Goal: Task Accomplishment & Management: Use online tool/utility

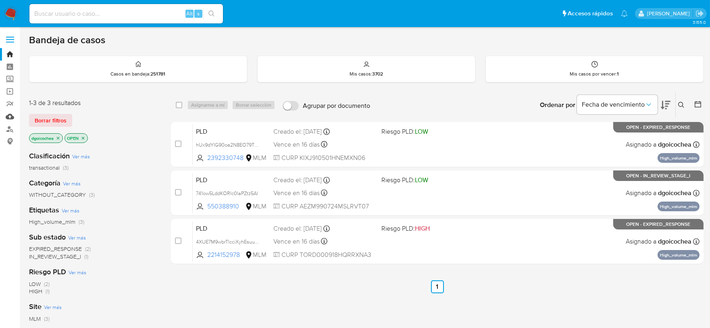
click at [8, 115] on link "Mulan" at bounding box center [48, 116] width 96 height 13
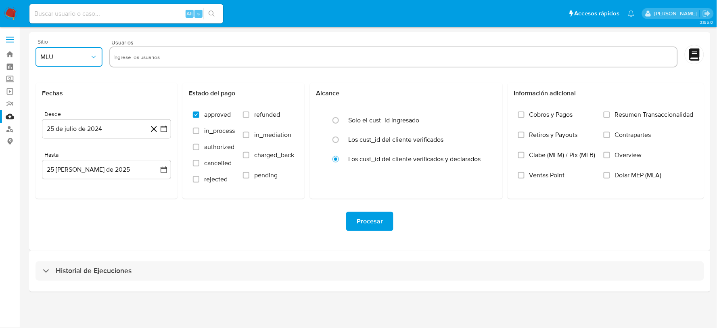
click at [83, 55] on span "MLU" at bounding box center [64, 57] width 49 height 8
click at [58, 180] on div "MLM" at bounding box center [66, 175] width 52 height 19
click at [125, 62] on input "text" at bounding box center [393, 56] width 560 height 13
type input "203511047, 1200414120, 2430390254, 661694992, 1987000266, 213376661, 721233363,…"
click at [97, 127] on div "Desde 25 de [PERSON_NAME] de 2024 [DATE]" at bounding box center [106, 125] width 129 height 28
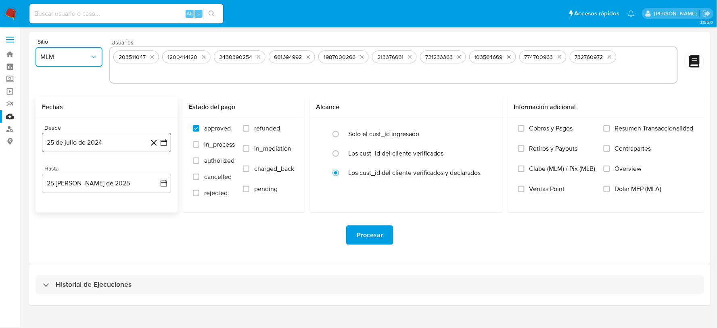
click at [123, 143] on button "25 de julio de 2024" at bounding box center [106, 142] width 129 height 19
click at [156, 170] on icon "Mes siguiente" at bounding box center [157, 172] width 10 height 10
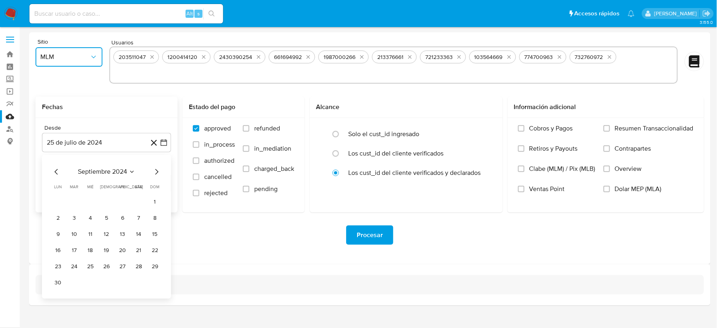
click at [156, 170] on icon "Mes siguiente" at bounding box center [157, 172] width 10 height 10
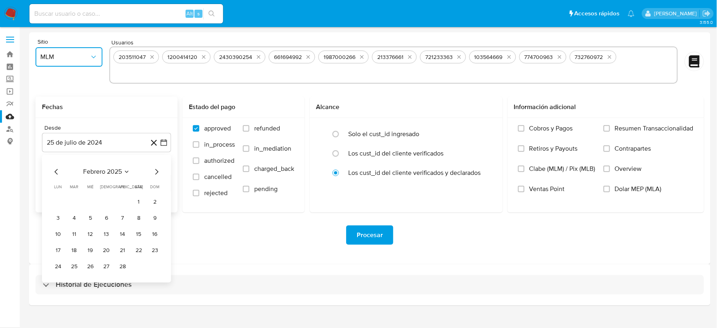
click at [156, 170] on icon "Mes siguiente" at bounding box center [157, 172] width 10 height 10
click at [75, 196] on button "1" at bounding box center [74, 201] width 13 height 13
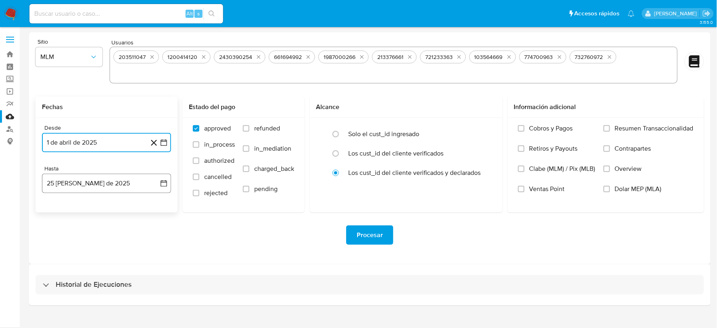
click at [102, 188] on button "25 [PERSON_NAME] de 2025" at bounding box center [106, 182] width 129 height 19
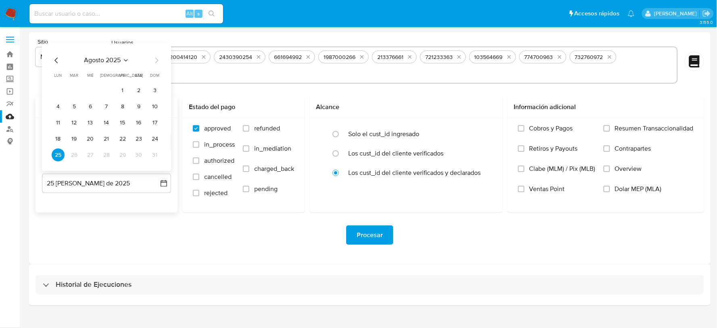
click at [57, 63] on icon "Mes anterior" at bounding box center [57, 61] width 10 height 10
click at [107, 154] on button "31" at bounding box center [106, 154] width 13 height 13
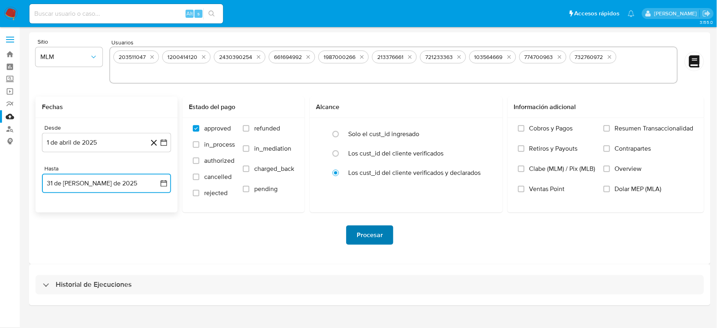
click at [365, 228] on span "Procesar" at bounding box center [370, 235] width 26 height 18
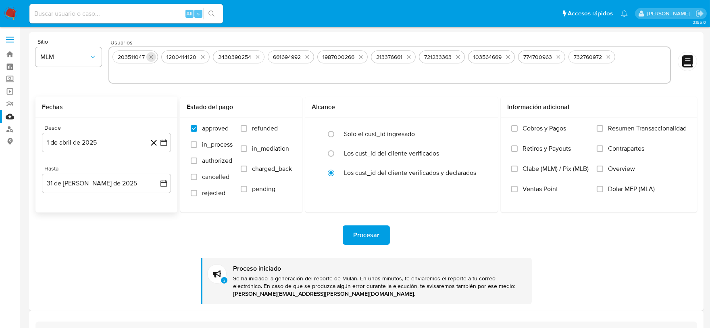
click at [152, 58] on icon "quitar 203511047" at bounding box center [151, 57] width 6 height 6
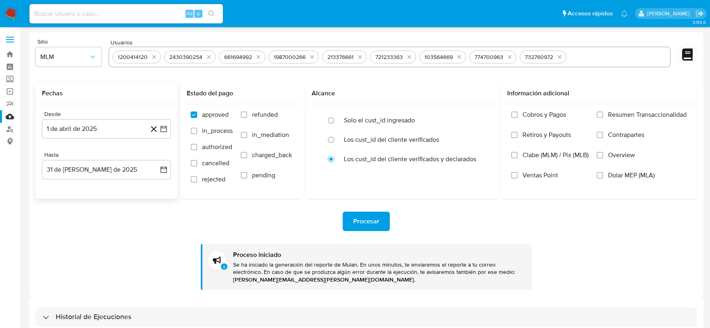
click at [152, 58] on icon "quitar 1200414120" at bounding box center [154, 57] width 6 height 6
click at [204, 58] on button "quitar 2430390254" at bounding box center [209, 57] width 10 height 10
click at [152, 58] on icon "quitar 661694992" at bounding box center [152, 57] width 6 height 6
click at [153, 58] on icon "quitar 1987000266" at bounding box center [156, 57] width 6 height 6
click at [152, 58] on icon "quitar 213376661" at bounding box center [150, 57] width 6 height 6
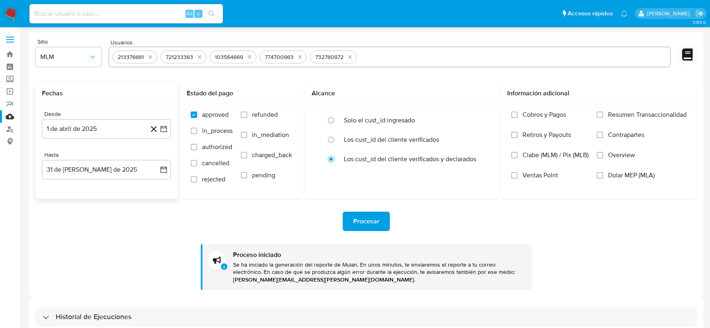
click at [196, 58] on icon "quitar 721233363" at bounding box center [199, 57] width 6 height 6
click at [152, 58] on icon "quitar 103564669" at bounding box center [152, 57] width 6 height 6
click at [152, 58] on icon "quitar 774700963" at bounding box center [153, 57] width 6 height 6
click at [152, 58] on icon "quitar 732760972" at bounding box center [152, 57] width 6 height 6
click at [152, 58] on input "text" at bounding box center [390, 56] width 555 height 13
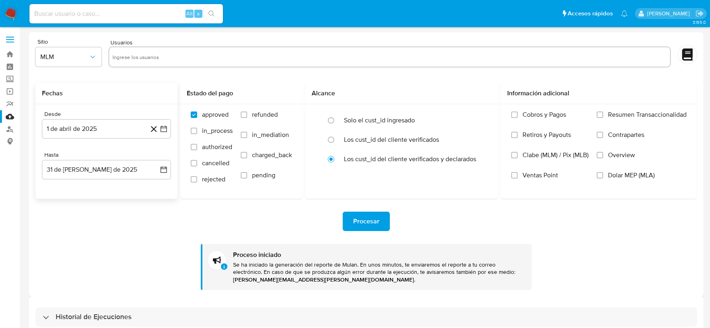
click at [152, 58] on input "text" at bounding box center [390, 56] width 555 height 13
paste input "109712232, 1952295437, 2549157675, 2143660879, 2324667013, 1867831479, 19801930…"
type input "109712232, 1952295437, 2549157675, 2143660879, 2324667013, 1867831479, 19801930…"
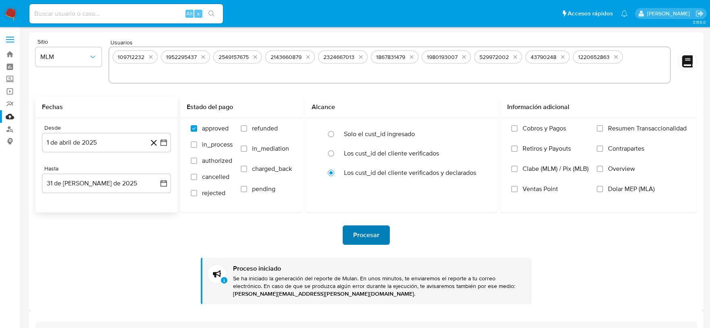
click at [369, 228] on span "Procesar" at bounding box center [366, 235] width 26 height 18
click at [152, 56] on icon "quitar 109712232" at bounding box center [151, 57] width 6 height 6
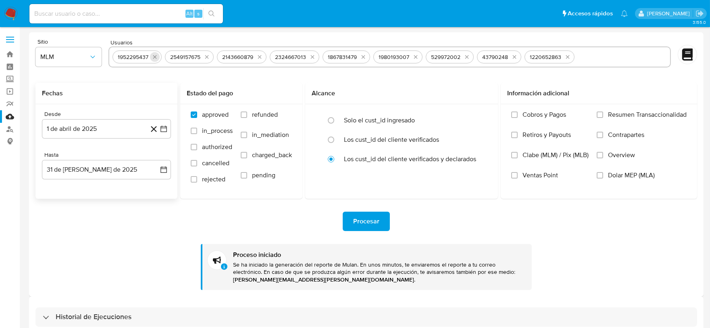
click at [152, 56] on icon "quitar 1952295437" at bounding box center [155, 57] width 6 height 6
click at [204, 56] on icon "quitar 2549157675" at bounding box center [207, 57] width 6 height 6
click at [152, 56] on icon "quitar 2143660879" at bounding box center [155, 57] width 6 height 6
click at [152, 56] on icon "quitar 2324667013" at bounding box center [155, 57] width 6 height 6
click at [152, 56] on icon "quitar 1867831479" at bounding box center [154, 57] width 4 height 4
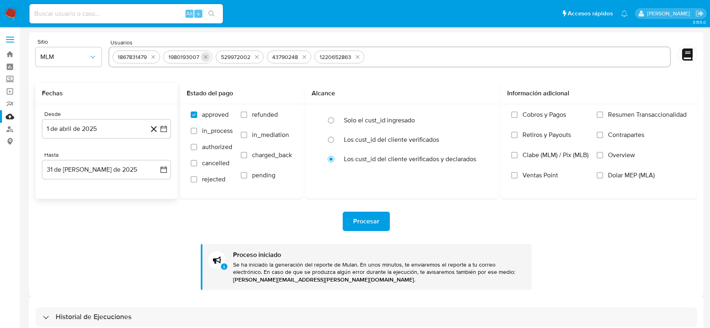
click at [202, 57] on icon "quitar 1980193007" at bounding box center [205, 57] width 6 height 6
click at [152, 57] on icon "quitar 529972002" at bounding box center [153, 57] width 6 height 6
click at [152, 57] on icon "quitar 43790248" at bounding box center [150, 57] width 6 height 6
click at [152, 57] on icon "quitar 1220652863" at bounding box center [155, 57] width 6 height 6
click at [154, 57] on input "text" at bounding box center [390, 56] width 555 height 13
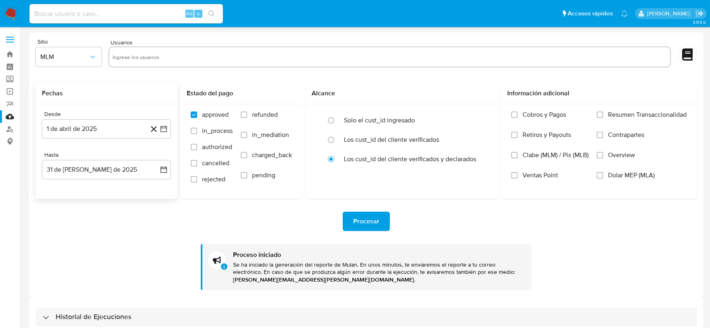
paste input "487544619, 64358630, 430987219, 447922182, 833239676, 1246523354, 229933527, 12…"
type input "487544619, 64358630, 430987219, 447922182, 833239676, 1246523354, 229933527, 12…"
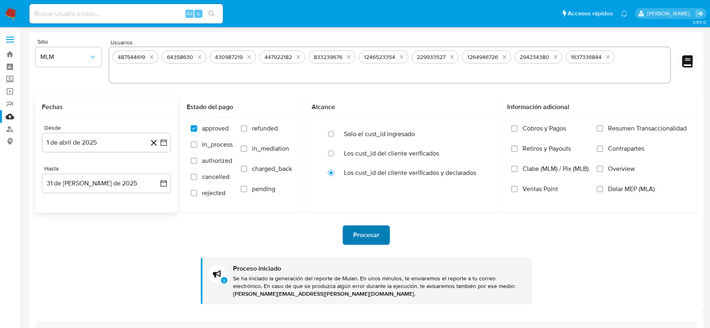
click at [361, 226] on span "Procesar" at bounding box center [366, 235] width 26 height 18
click at [153, 54] on icon "quitar 487544619" at bounding box center [151, 57] width 6 height 6
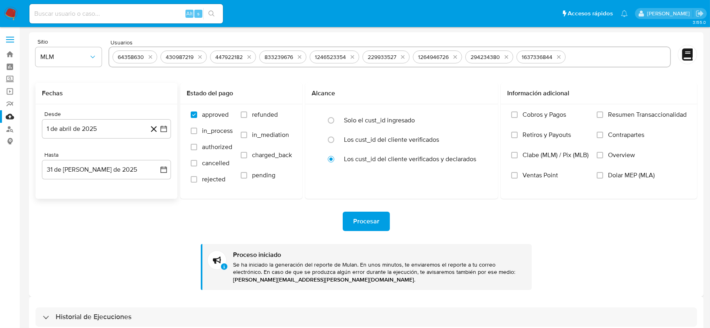
click at [153, 54] on icon "quitar 64358630" at bounding box center [150, 57] width 6 height 6
click at [197, 54] on icon "quitar 430987219" at bounding box center [200, 57] width 6 height 6
click at [153, 54] on icon "quitar 447922182" at bounding box center [151, 57] width 6 height 6
click at [153, 54] on icon "quitar 833239676" at bounding box center [153, 57] width 6 height 6
click at [153, 54] on icon "quitar 1246523354" at bounding box center [155, 57] width 6 height 6
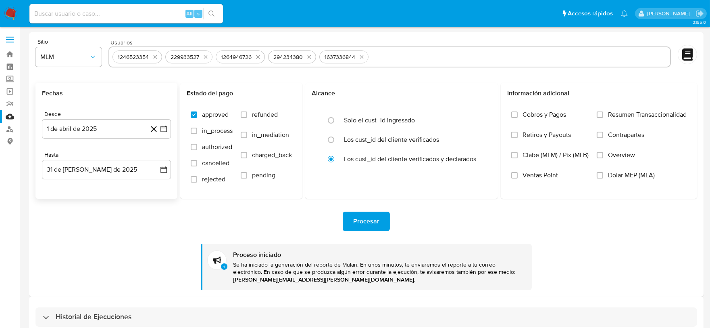
click at [202, 54] on icon "quitar 229933527" at bounding box center [205, 57] width 6 height 6
click at [153, 54] on icon "quitar 1264946726" at bounding box center [155, 57] width 6 height 6
click at [153, 54] on icon "quitar 294234380" at bounding box center [153, 57] width 6 height 6
click at [153, 54] on icon "quitar 1637336844" at bounding box center [155, 57] width 6 height 6
click at [156, 56] on input "text" at bounding box center [390, 56] width 555 height 13
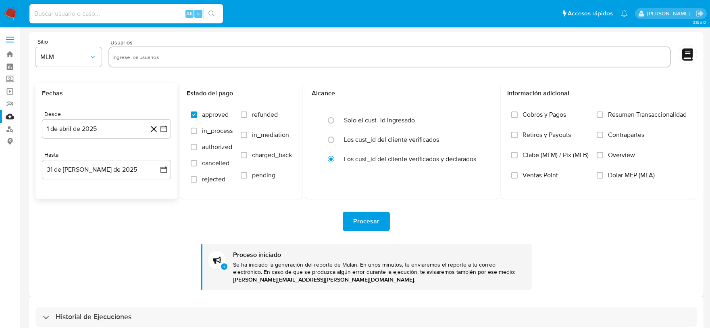
paste input "489317318, 2331248368, 2471526786, 2074354523, 254638045, 668521584, 163626573,…"
type input "489317318, 2331248368, 2471526786, 2074354523, 254638045, 668521584, 163626573,…"
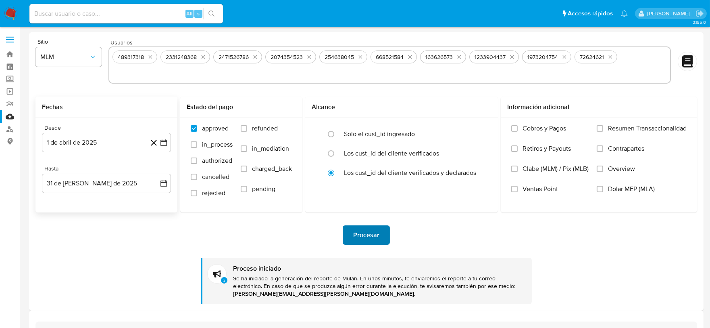
click at [364, 232] on span "Procesar" at bounding box center [366, 235] width 26 height 18
click at [148, 56] on icon "quitar 489317318" at bounding box center [150, 57] width 6 height 6
click at [163, 56] on div "2331248368" at bounding box center [182, 57] width 38 height 8
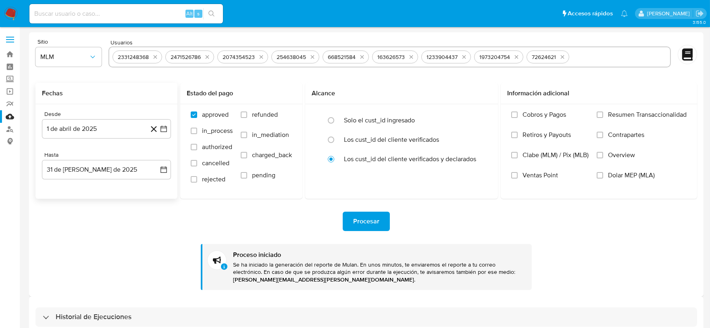
click at [148, 56] on div "2331248368" at bounding box center [134, 57] width 38 height 8
click at [155, 56] on icon "quitar 2331248368" at bounding box center [156, 57] width 4 height 4
click at [155, 56] on icon "quitar 2471526786" at bounding box center [155, 57] width 4 height 4
click at [205, 56] on icon "quitar 2074354523" at bounding box center [208, 57] width 6 height 6
click at [155, 56] on icon "quitar 254638045" at bounding box center [153, 57] width 6 height 6
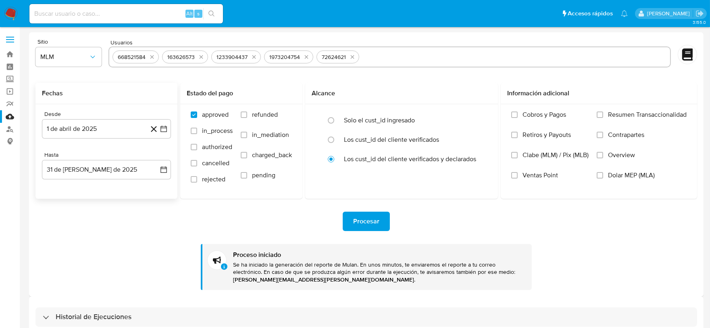
click at [155, 56] on icon "quitar 668521584" at bounding box center [152, 57] width 6 height 6
click at [196, 56] on button "quitar 163626573" at bounding box center [201, 57] width 10 height 10
click at [155, 56] on icon "quitar 1233904437" at bounding box center [155, 57] width 6 height 6
click at [155, 56] on icon "quitar 1973204754" at bounding box center [155, 57] width 6 height 6
click at [155, 56] on div "72624621" at bounding box center [134, 56] width 43 height 13
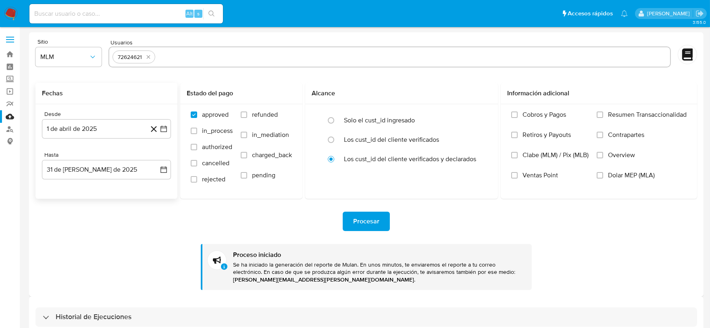
click at [155, 56] on div "72624621" at bounding box center [134, 56] width 43 height 13
click at [148, 58] on icon "quitar 72624621" at bounding box center [148, 57] width 6 height 6
click at [120, 56] on input "text" at bounding box center [390, 56] width 555 height 13
paste input "191160104, 675218754, 485470668, 722906531, 260581240, 581977508, 1026497058, 1…"
type input "191160104, 675218754, 485470668, 722906531, 260581240, 581977508, 1026497058, 1…"
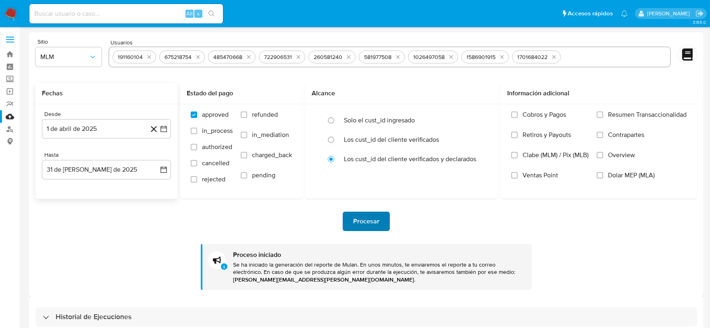
click at [357, 223] on span "Procesar" at bounding box center [366, 221] width 26 height 18
click at [146, 55] on icon "quitar 191160104" at bounding box center [149, 57] width 6 height 6
click at [146, 55] on button "quitar 675218754" at bounding box center [151, 57] width 10 height 10
click at [163, 55] on div "485470668" at bounding box center [180, 57] width 35 height 8
click at [146, 55] on div "485470668" at bounding box center [132, 57] width 35 height 8
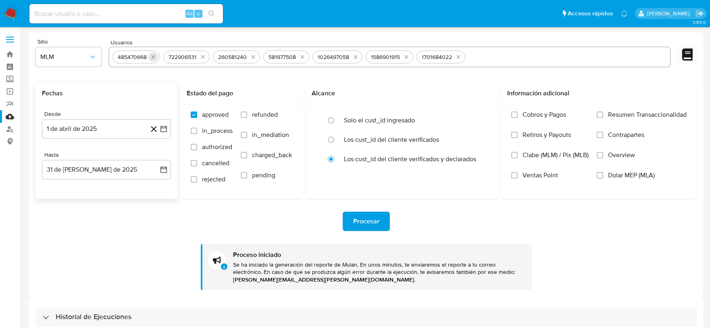
click at [154, 56] on icon "quitar 485470668" at bounding box center [153, 57] width 6 height 6
click at [154, 56] on icon "quitar 722906531" at bounding box center [152, 57] width 6 height 6
click at [154, 56] on icon "quitar 260581240" at bounding box center [153, 57] width 6 height 6
click at [199, 56] on icon "quitar 581977508" at bounding box center [202, 57] width 6 height 6
click at [154, 56] on icon "quitar 1026497058" at bounding box center [155, 57] width 6 height 6
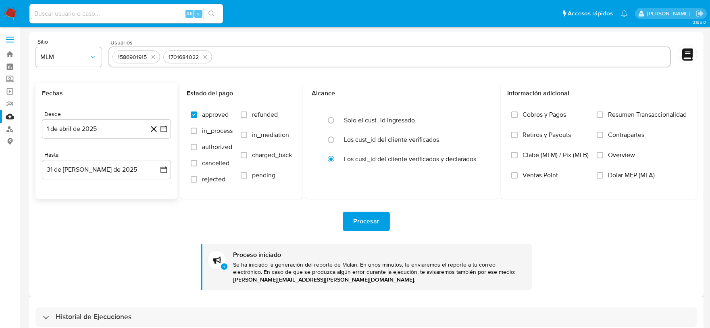
click at [154, 56] on icon "quitar 1586901915" at bounding box center [153, 57] width 6 height 6
click at [154, 56] on icon "quitar 1701684022" at bounding box center [155, 57] width 4 height 4
click at [154, 56] on input "text" at bounding box center [390, 56] width 555 height 13
paste input "1751580989, 2049305061, 2114731342, 2173179540, 2272151552, 2537831877"
type input "1751580989, 2049305061, 2114731342, 2173179540, 2272151552, 2537831877"
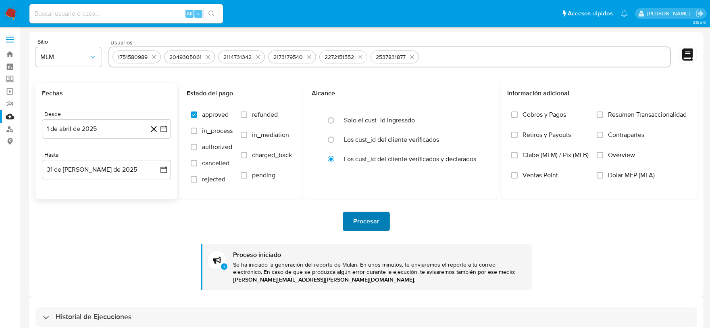
click at [368, 226] on span "Procesar" at bounding box center [366, 221] width 26 height 18
click at [155, 55] on icon "quitar 1751580989" at bounding box center [154, 57] width 6 height 6
click at [155, 55] on icon "quitar 2049305061" at bounding box center [156, 57] width 6 height 6
click at [155, 55] on button "quitar 2114731342" at bounding box center [153, 57] width 10 height 10
click at [155, 55] on icon "quitar 2173179540" at bounding box center [153, 57] width 6 height 6
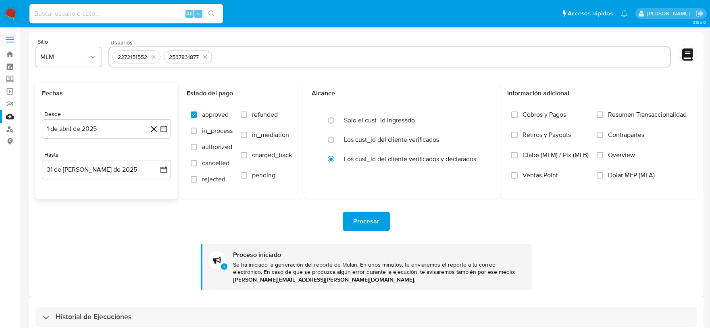
click at [155, 55] on icon "quitar 2272151552" at bounding box center [154, 57] width 4 height 4
click at [202, 55] on icon "quitar 2537831877" at bounding box center [205, 57] width 6 height 6
